Goal: Task Accomplishment & Management: Manage account settings

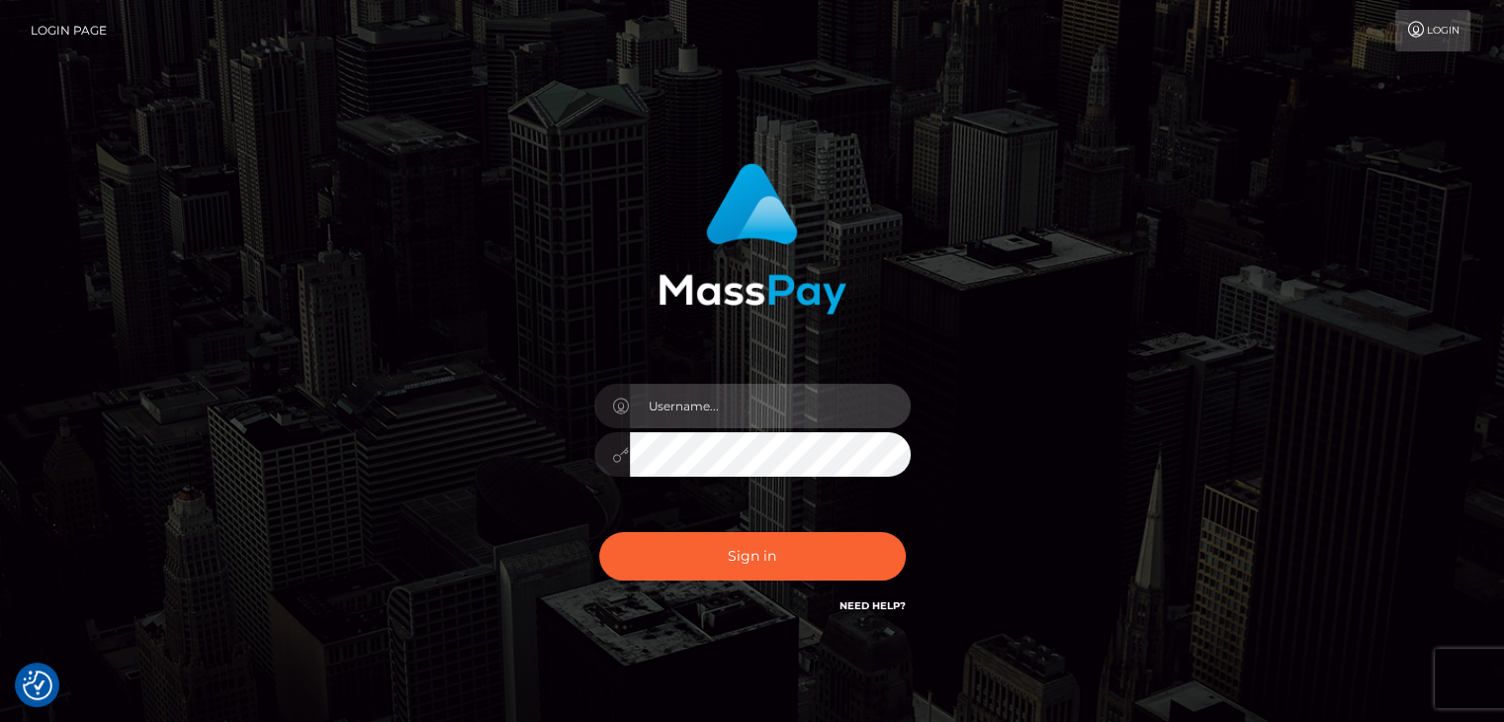
click at [720, 411] on input "text" at bounding box center [770, 406] width 281 height 44
type input "Bmslut4cin@gmail.com"
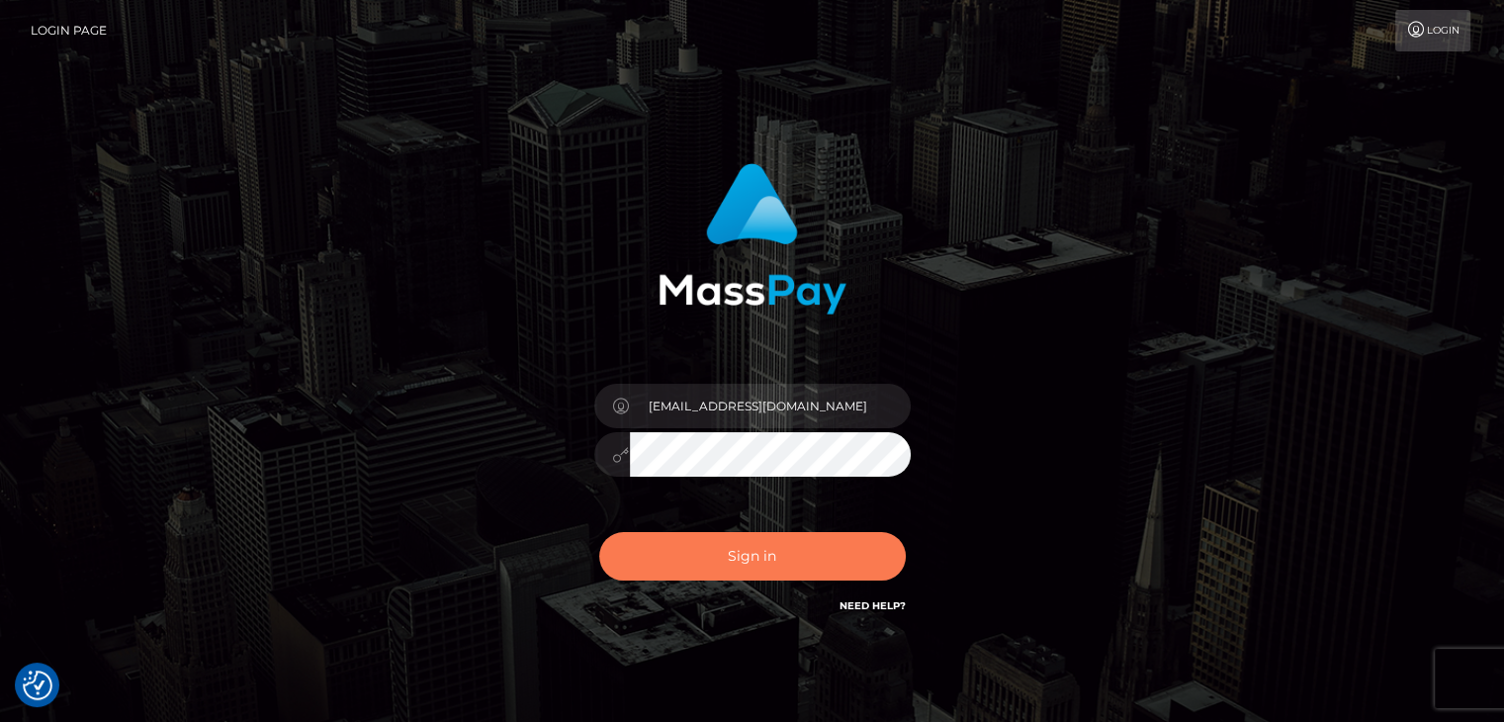
click at [746, 548] on button "Sign in" at bounding box center [752, 556] width 306 height 48
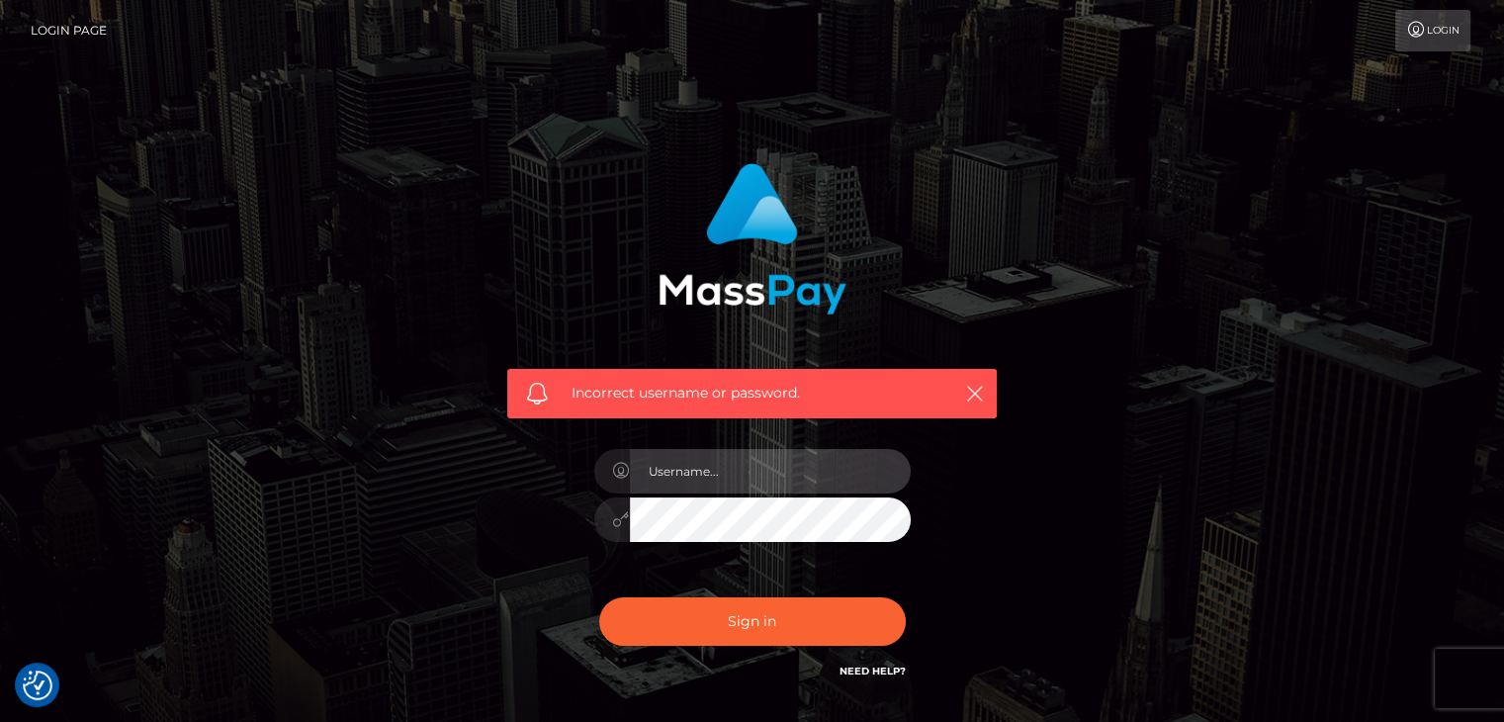
click at [810, 452] on input "text" at bounding box center [770, 471] width 281 height 44
type input "[EMAIL_ADDRESS][DOMAIN_NAME]"
click at [558, 502] on div "Incorrect username or password. [EMAIL_ADDRESS][DOMAIN_NAME]" at bounding box center [751, 422] width 519 height 549
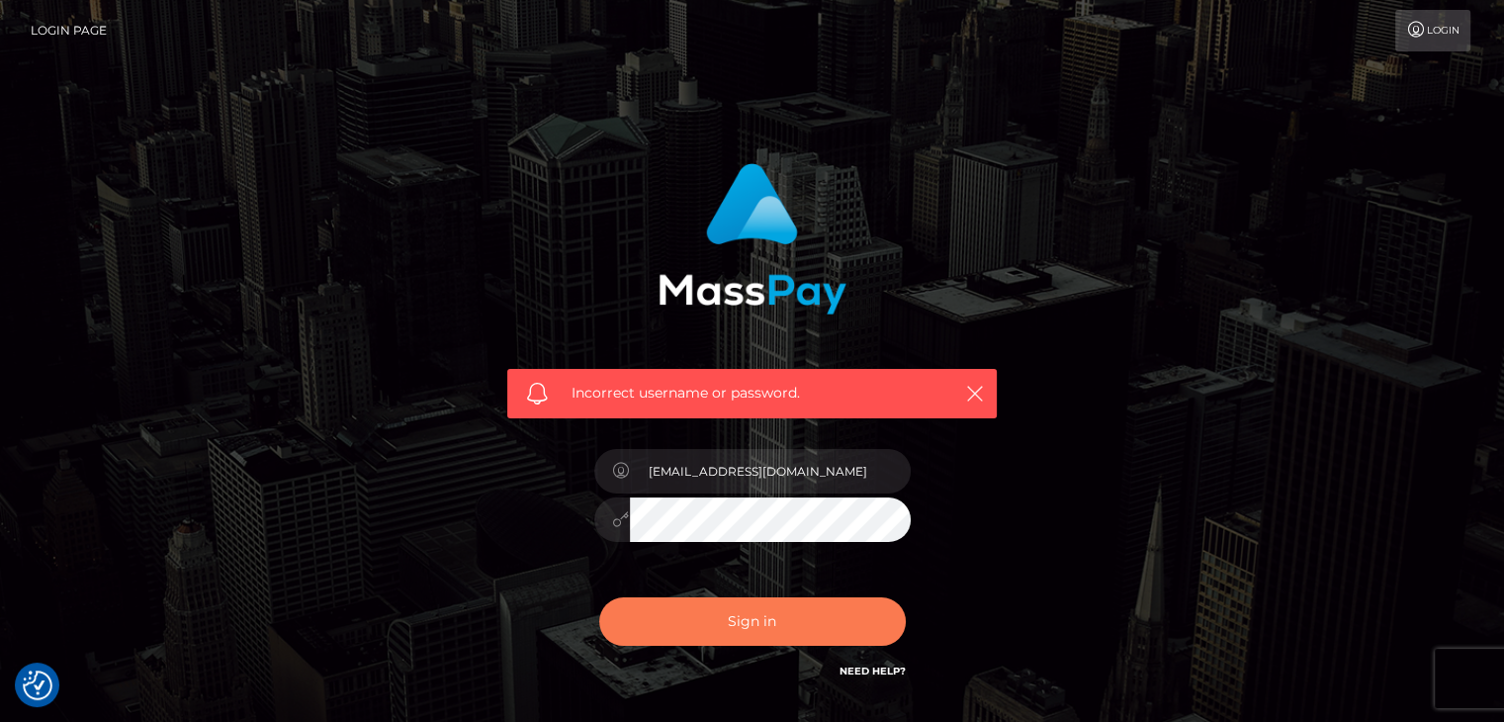
click at [635, 623] on button "Sign in" at bounding box center [752, 621] width 306 height 48
